Goal: Task Accomplishment & Management: Manage account settings

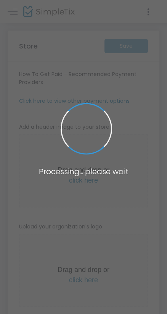
type input "[URL]"
radio input "true"
radio input "false"
radio input "true"
type input "JeannineLuke"
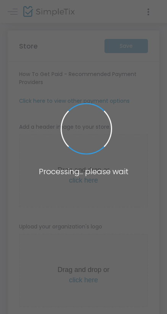
type input "9493062639"
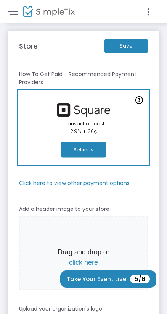
click at [122, 45] on m-button "Save" at bounding box center [127, 46] width 44 height 14
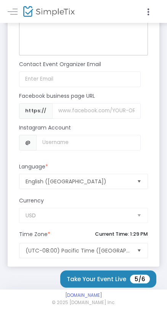
scroll to position [848, 0]
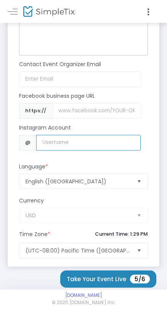
click at [83, 144] on input "Username" at bounding box center [88, 143] width 104 height 16
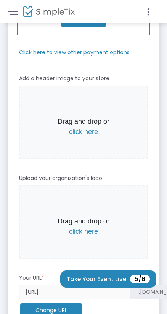
scroll to position [123, 0]
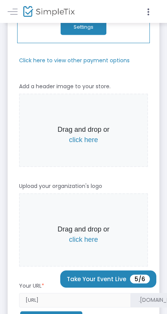
type input "jeanninemarieluke"
click at [87, 138] on span "click here" at bounding box center [83, 140] width 29 height 8
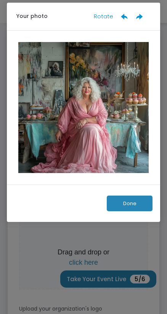
scroll to position [0, 0]
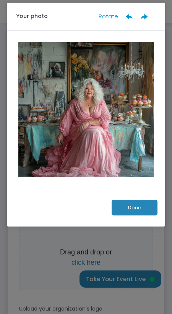
click at [3, 246] on ngb-modal-window "Your photo Rotate Done" at bounding box center [86, 157] width 172 height 314
click at [133, 207] on button "Done" at bounding box center [135, 208] width 46 height 16
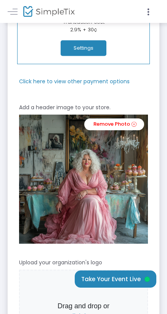
scroll to position [111, 0]
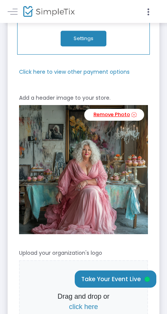
click at [111, 115] on link "Remove Photo" at bounding box center [114, 115] width 60 height 12
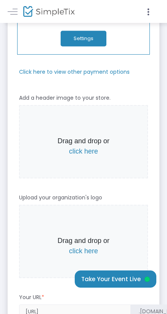
click at [88, 151] on span "click here" at bounding box center [83, 151] width 29 height 8
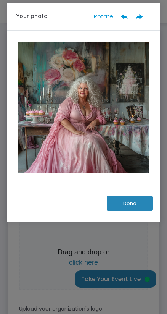
scroll to position [0, 0]
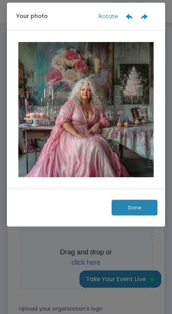
click at [138, 209] on button "Done" at bounding box center [135, 208] width 46 height 16
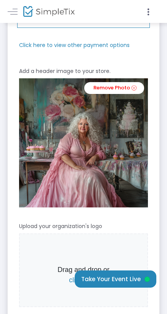
scroll to position [150, 0]
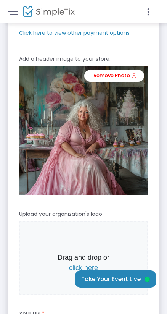
click at [119, 76] on link "Remove Photo" at bounding box center [114, 76] width 60 height 12
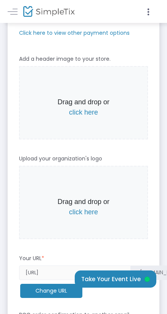
click at [88, 112] on span "click here" at bounding box center [83, 112] width 29 height 8
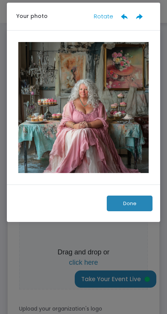
scroll to position [0, 0]
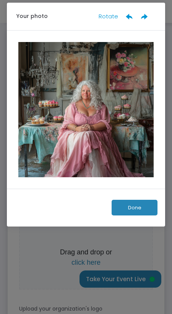
click at [135, 205] on button "Done" at bounding box center [135, 208] width 46 height 16
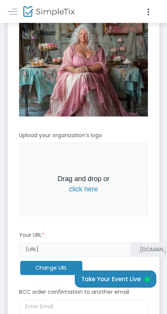
scroll to position [232, 0]
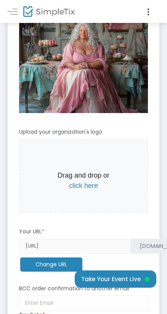
click at [91, 184] on span "click here" at bounding box center [83, 186] width 29 height 8
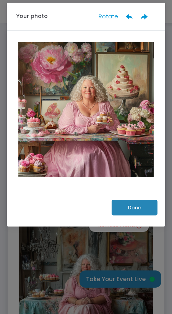
click at [142, 207] on button "Done" at bounding box center [135, 208] width 46 height 16
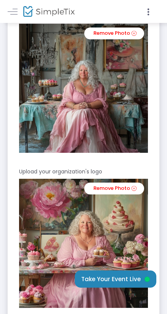
scroll to position [194, 0]
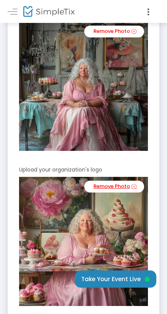
click at [122, 182] on link "Remove Photo" at bounding box center [114, 187] width 60 height 12
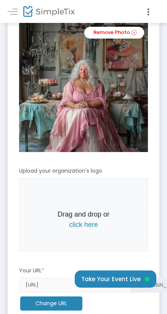
scroll to position [183, 0]
